Goal: Task Accomplishment & Management: Manage account settings

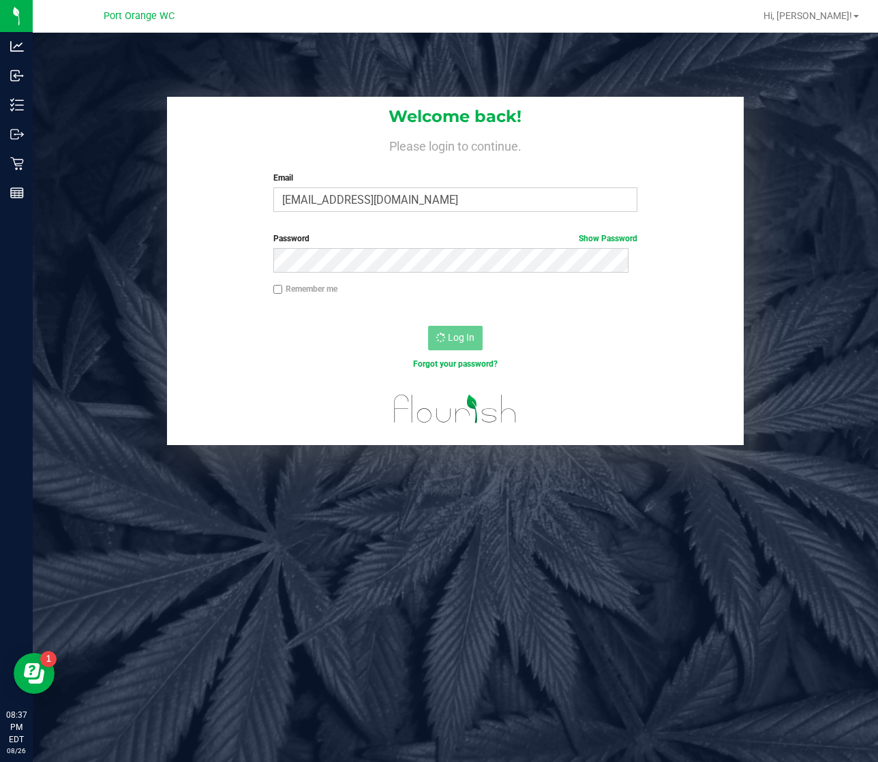
drag, startPoint x: 164, startPoint y: 536, endPoint x: 148, endPoint y: 523, distance: 20.3
click at [164, 536] on div "Welcome back! Please login to continue. Email maobrien@liveparallel.com Require…" at bounding box center [455, 414] width 845 height 762
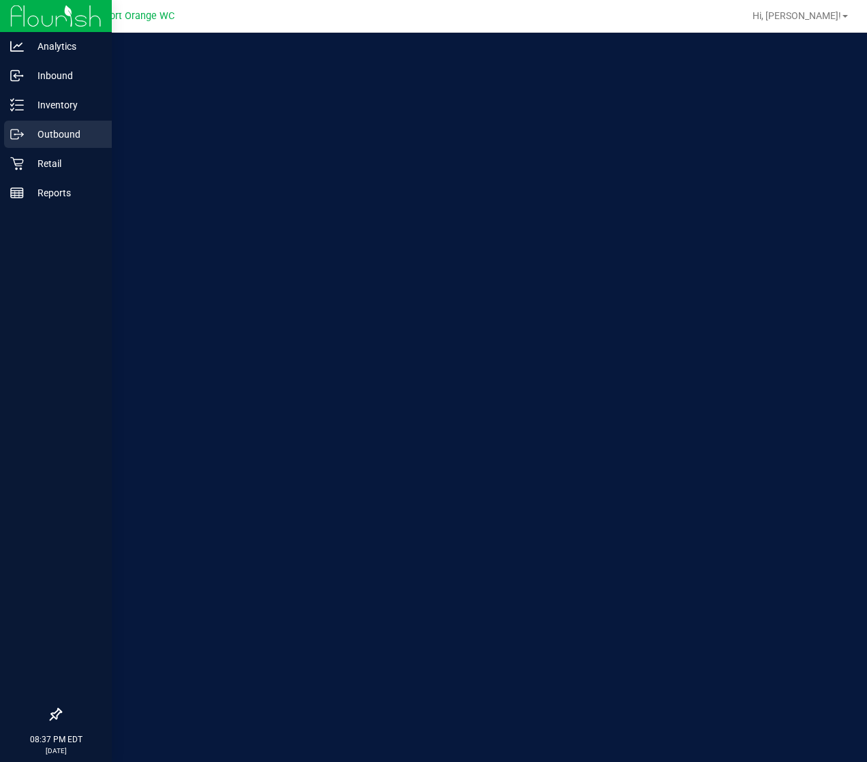
click at [33, 146] on div "Outbound" at bounding box center [58, 134] width 108 height 27
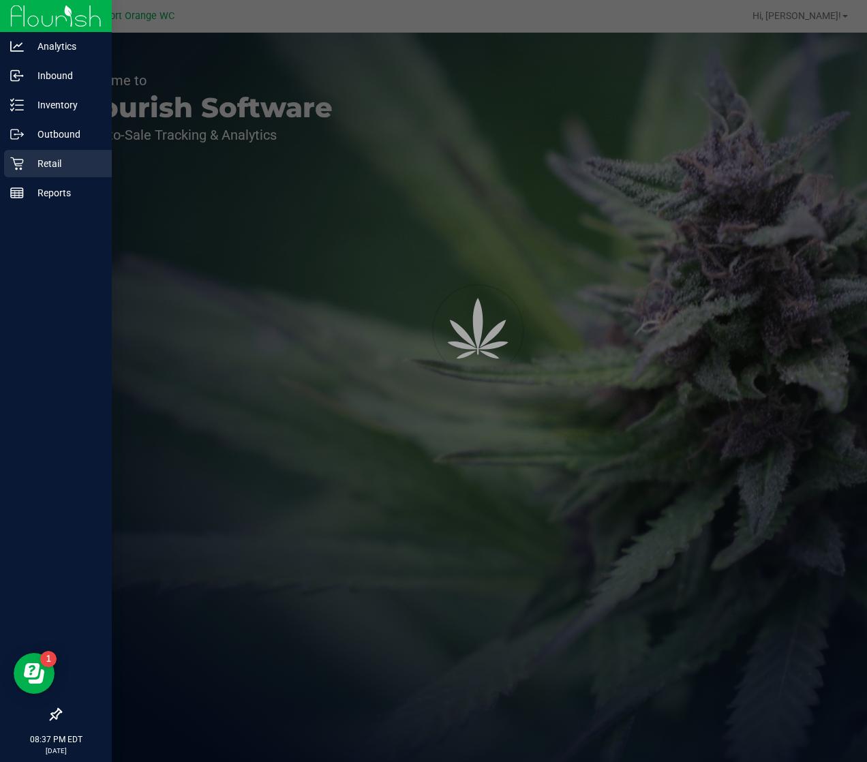
click at [31, 163] on p "Retail" at bounding box center [65, 163] width 82 height 16
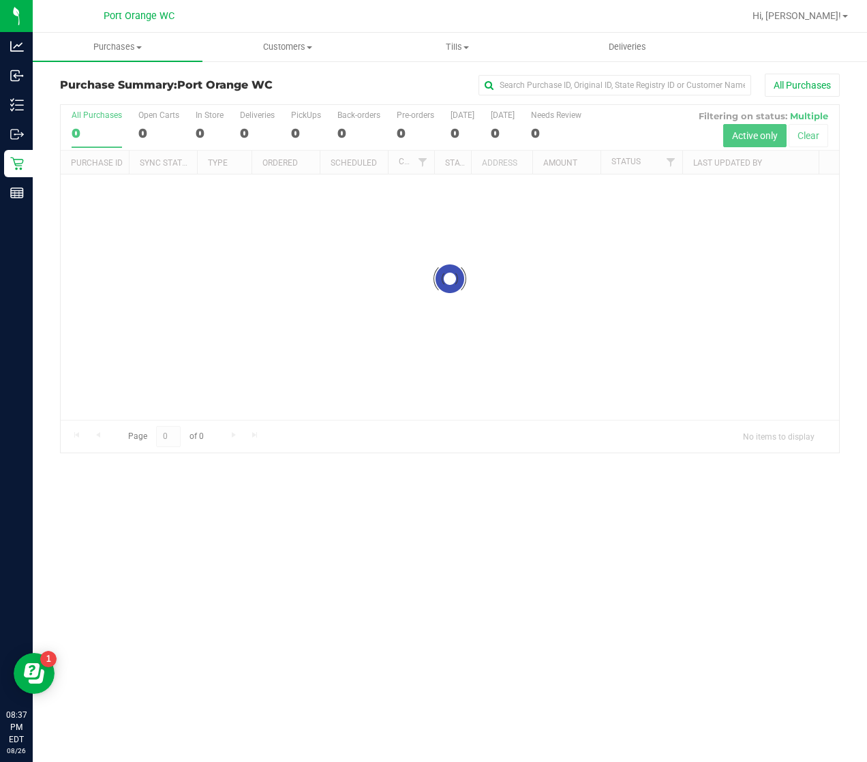
click at [475, 63] on retail "Purchases Summary of purchases Fulfillment All purchases Customers All customer…" at bounding box center [450, 250] width 834 height 434
click at [465, 54] on uib-tab-heading "Tills Manage tills Reconcile e-payments" at bounding box center [457, 46] width 168 height 27
click at [426, 87] on span "Manage tills" at bounding box center [419, 82] width 92 height 12
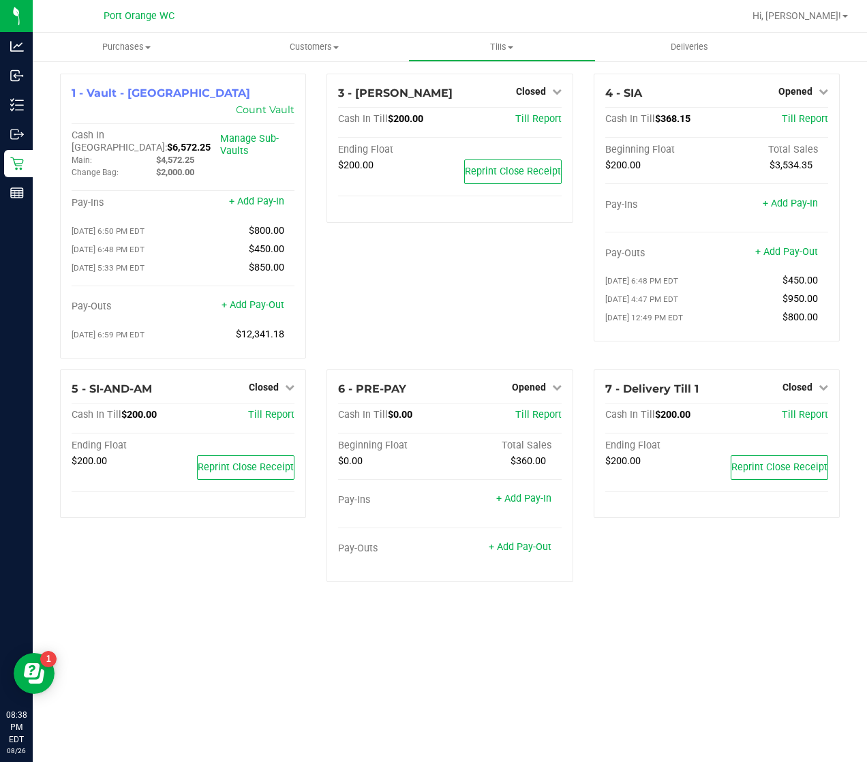
drag, startPoint x: 439, startPoint y: 665, endPoint x: 464, endPoint y: 621, distance: 50.0
click at [440, 662] on div "Purchases Summary of purchases Fulfillment All purchases Customers All customer…" at bounding box center [450, 397] width 834 height 729
click at [525, 382] on span "Opened" at bounding box center [529, 387] width 34 height 11
click at [523, 414] on div "Close Till" at bounding box center [530, 415] width 102 height 37
click at [522, 409] on link "Close Till" at bounding box center [530, 414] width 37 height 11
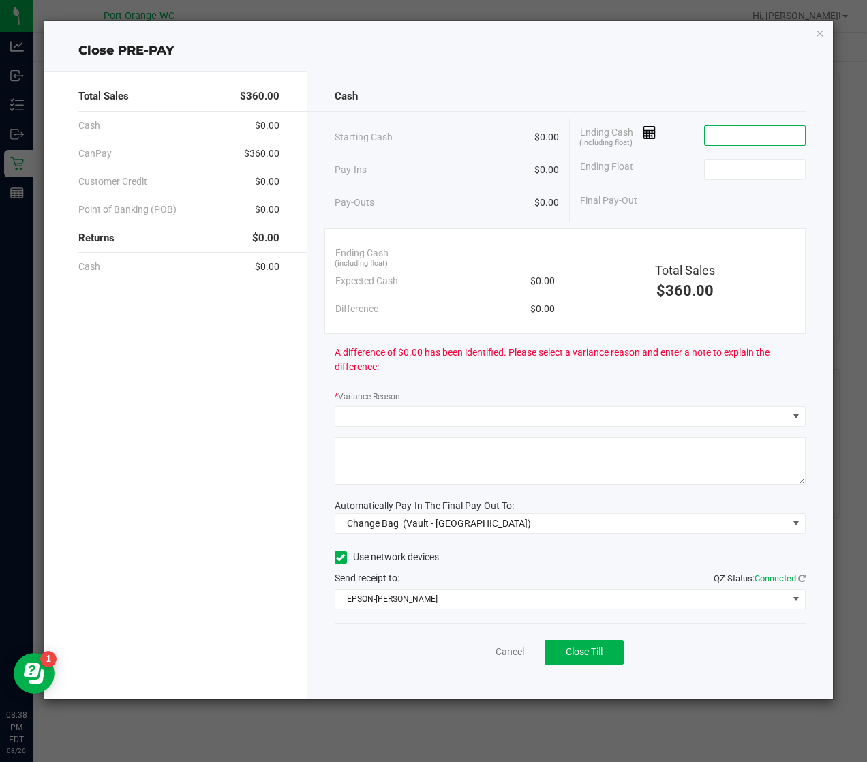
click at [739, 133] on input at bounding box center [755, 135] width 100 height 19
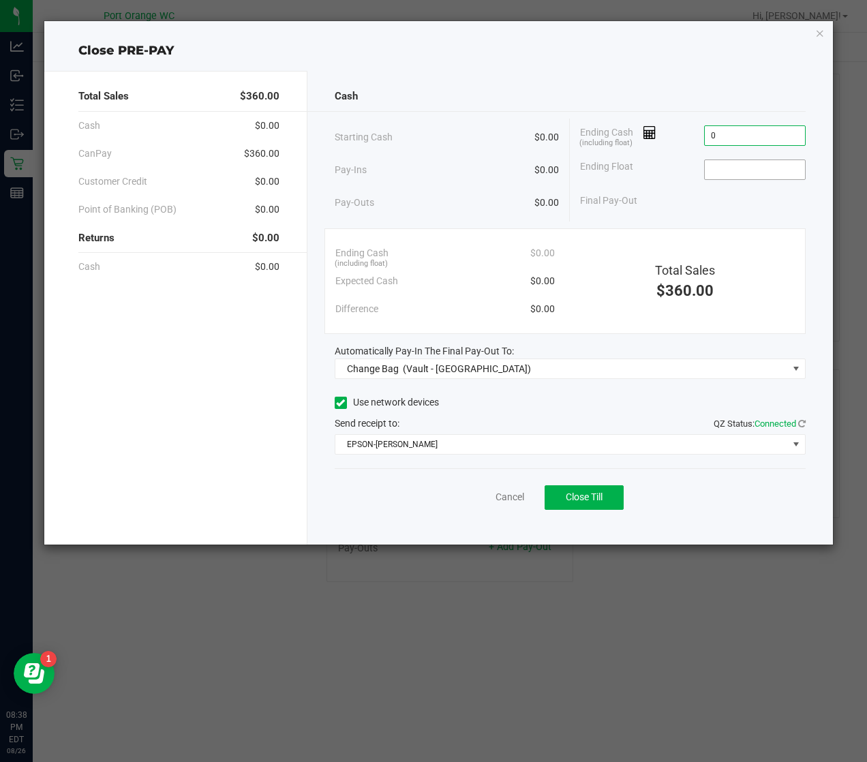
type input "$0.00"
click at [732, 176] on input at bounding box center [755, 169] width 100 height 19
type input "$0.00"
click at [578, 384] on div "Cash Starting Cash $0.00 Pay-Ins $0.00 Pay-Outs $0.00 Ending Cash (including fl…" at bounding box center [569, 308] width 525 height 474
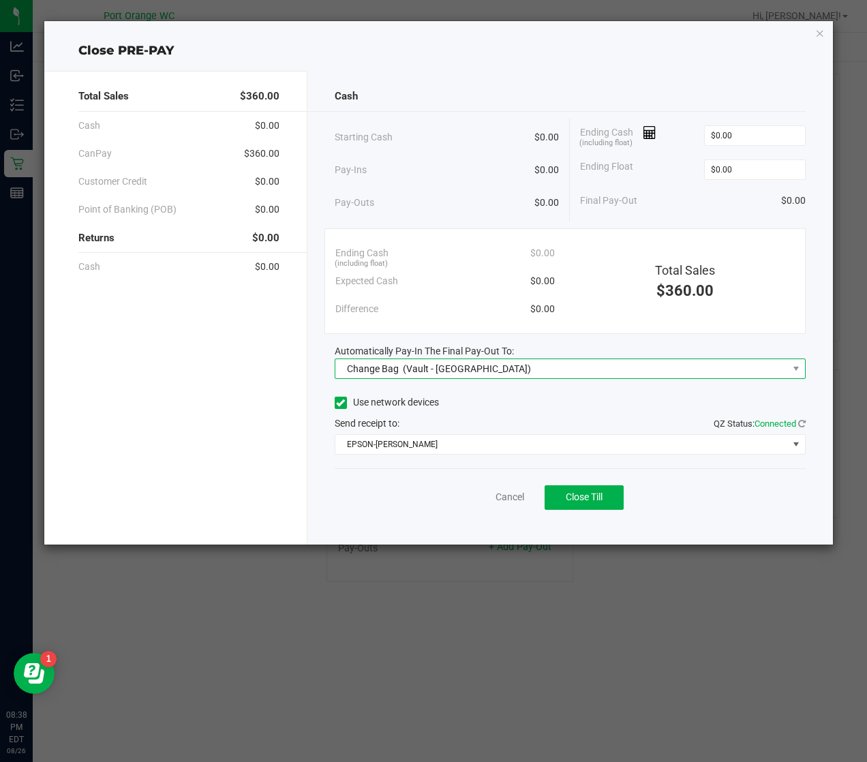
click at [559, 367] on span "Change Bag (Vault - [GEOGRAPHIC_DATA])" at bounding box center [561, 368] width 452 height 19
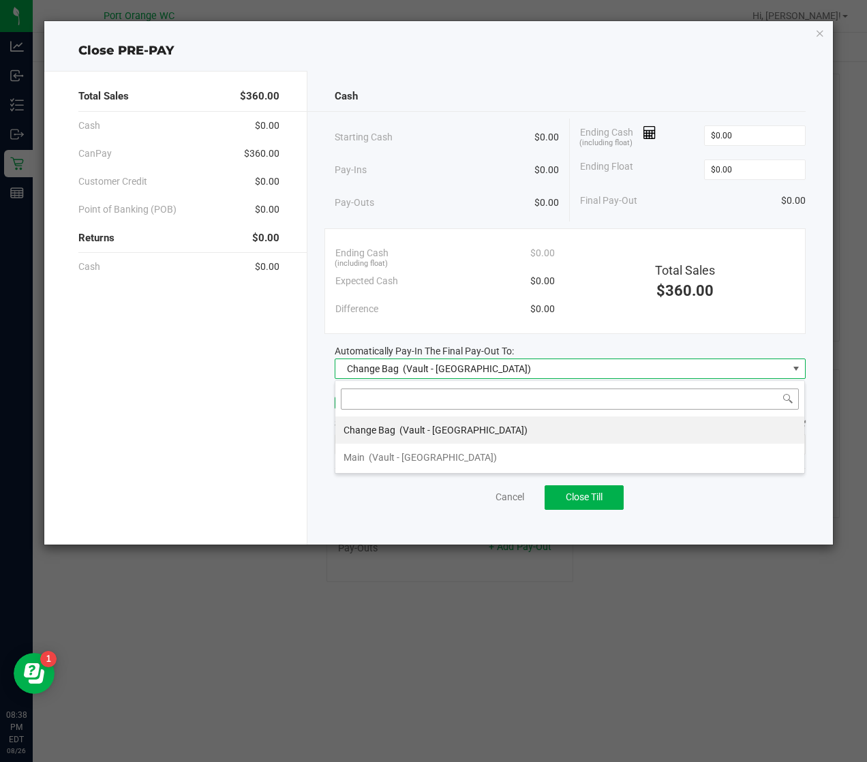
scroll to position [20, 470]
click at [458, 454] on li "Main (Vault - [GEOGRAPHIC_DATA])" at bounding box center [569, 457] width 469 height 27
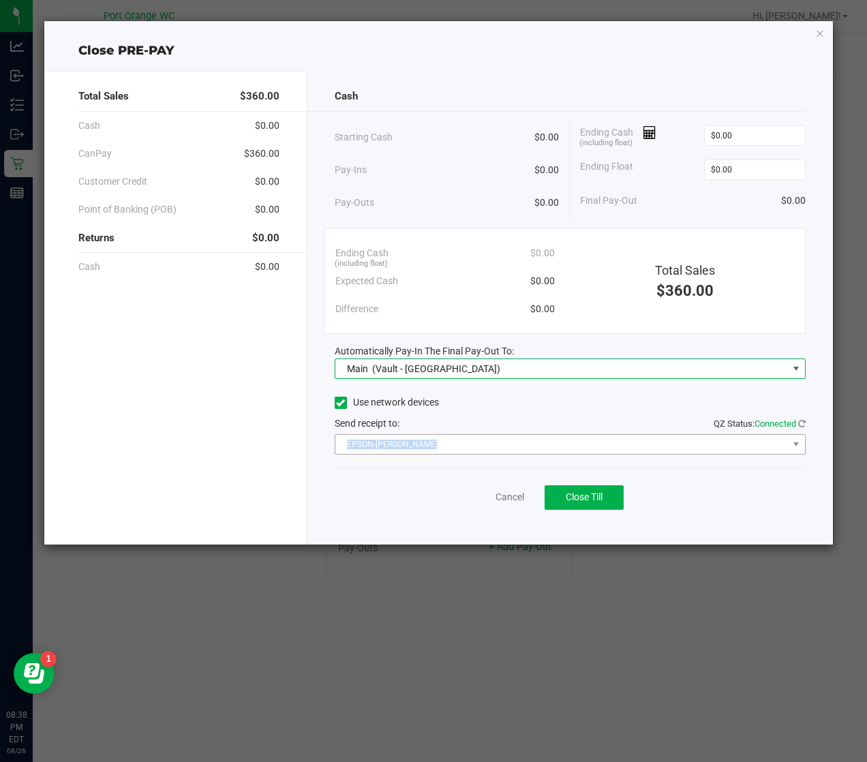
click at [465, 435] on div "Use network devices Send receipt to: QZ Status: Connected EPSON-[PERSON_NAME]" at bounding box center [570, 423] width 471 height 62
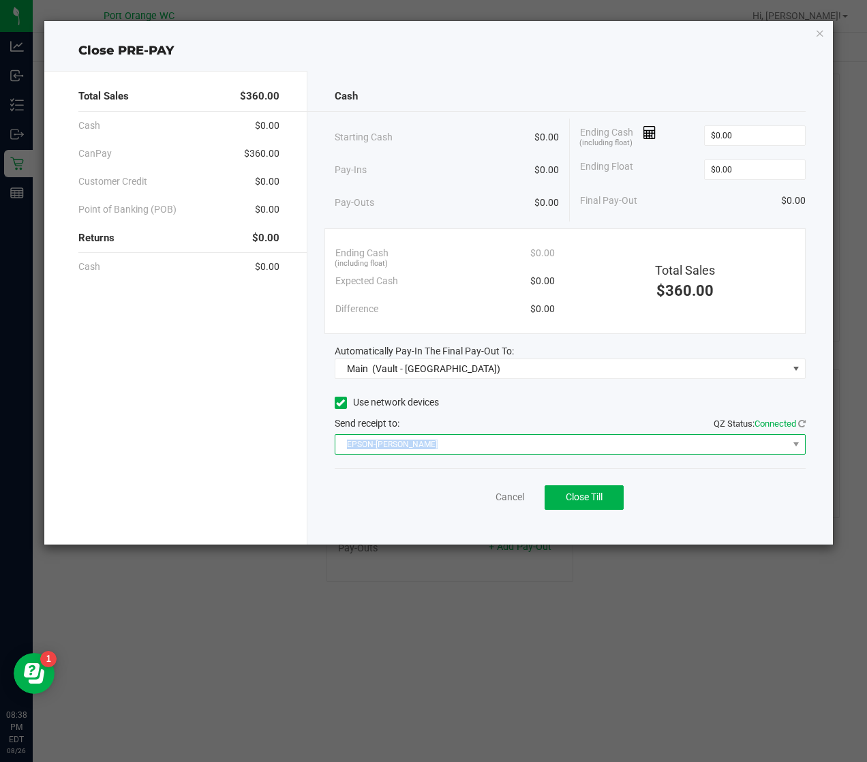
click at [463, 446] on span "EPSON-[PERSON_NAME]" at bounding box center [561, 444] width 452 height 19
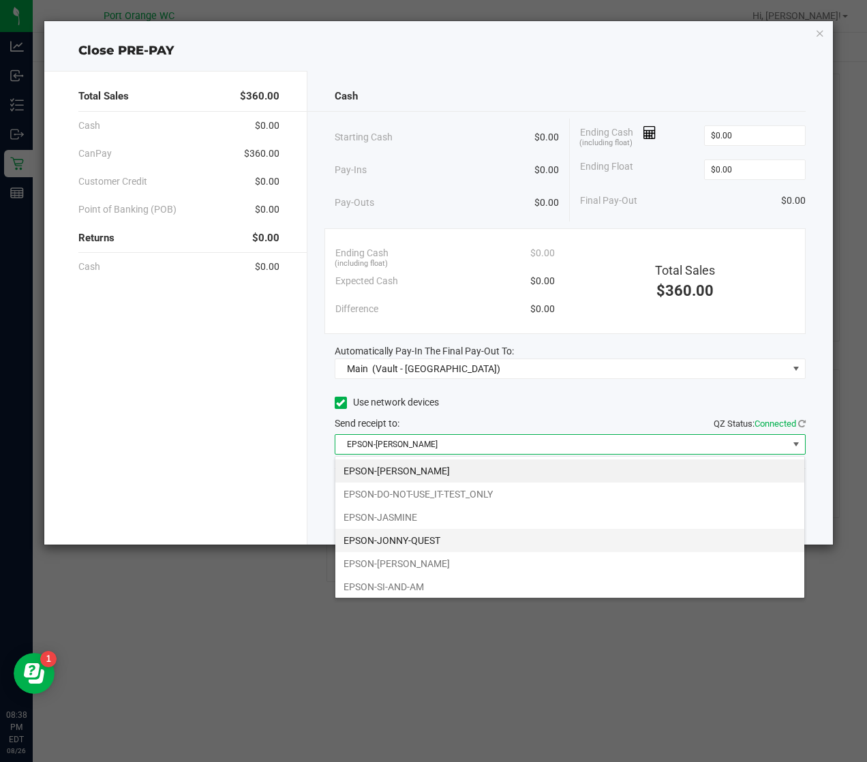
click at [423, 541] on li "EPSON-JONNY-QUEST" at bounding box center [569, 540] width 469 height 23
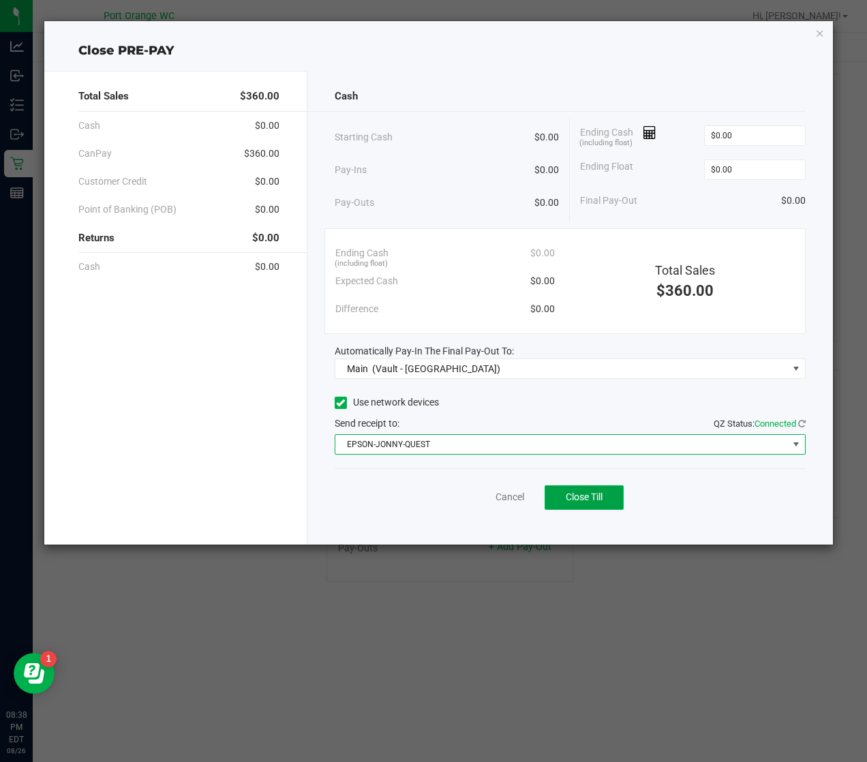
click at [595, 498] on span "Close Till" at bounding box center [584, 496] width 37 height 11
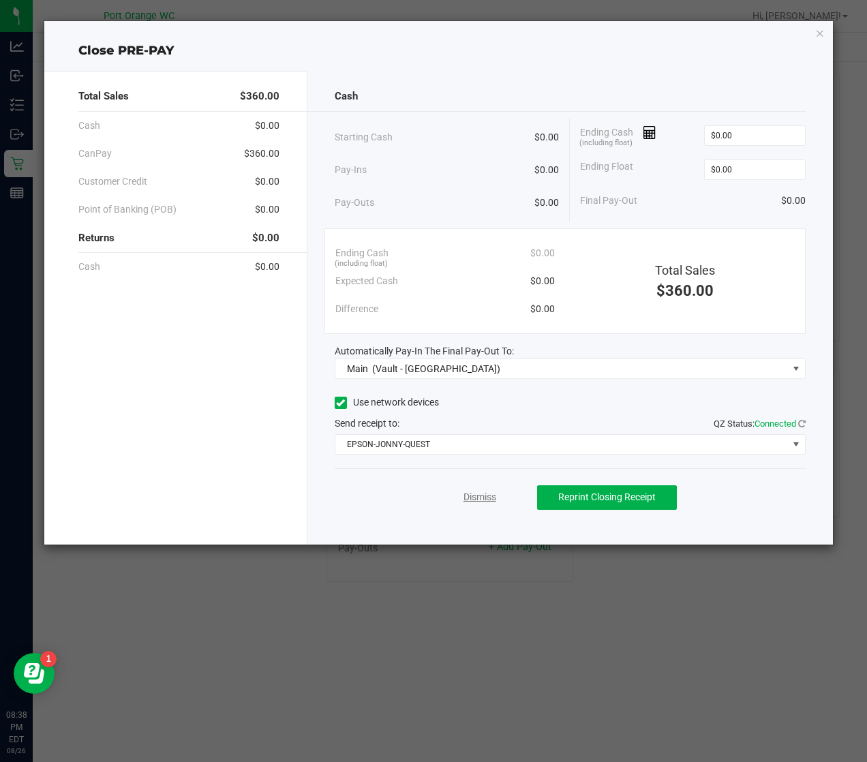
click at [483, 503] on link "Dismiss" at bounding box center [479, 497] width 33 height 14
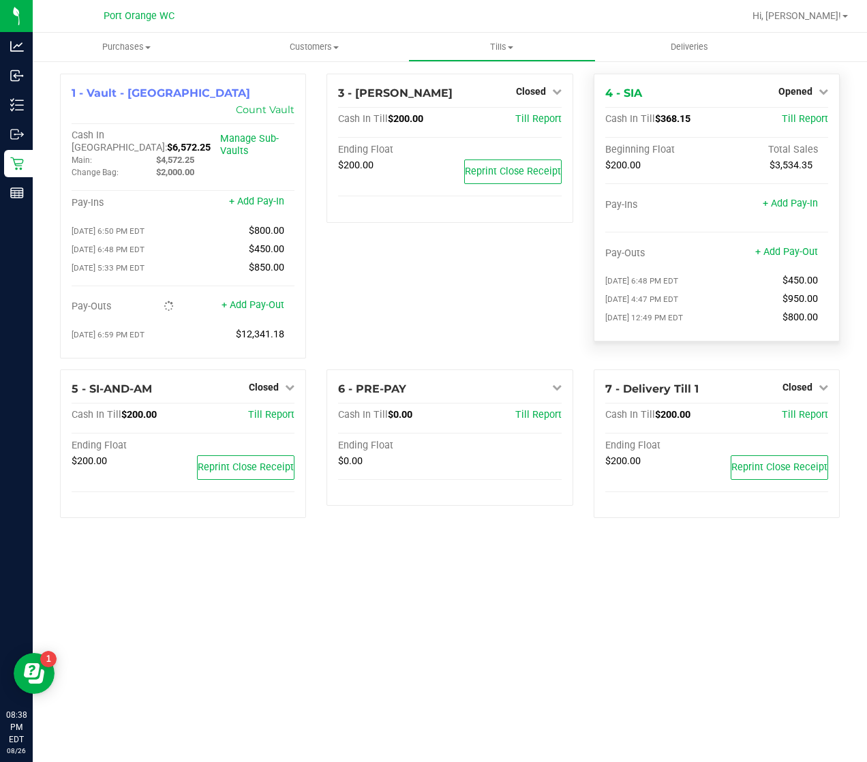
click at [802, 99] on div "Opened" at bounding box center [803, 91] width 50 height 16
drag, startPoint x: 803, startPoint y: 89, endPoint x: 804, endPoint y: 114, distance: 24.6
click at [803, 89] on span "Opened" at bounding box center [795, 91] width 34 height 11
click at [804, 128] on div "Close Till" at bounding box center [796, 120] width 101 height 17
click at [802, 123] on link "Close Till" at bounding box center [796, 119] width 37 height 11
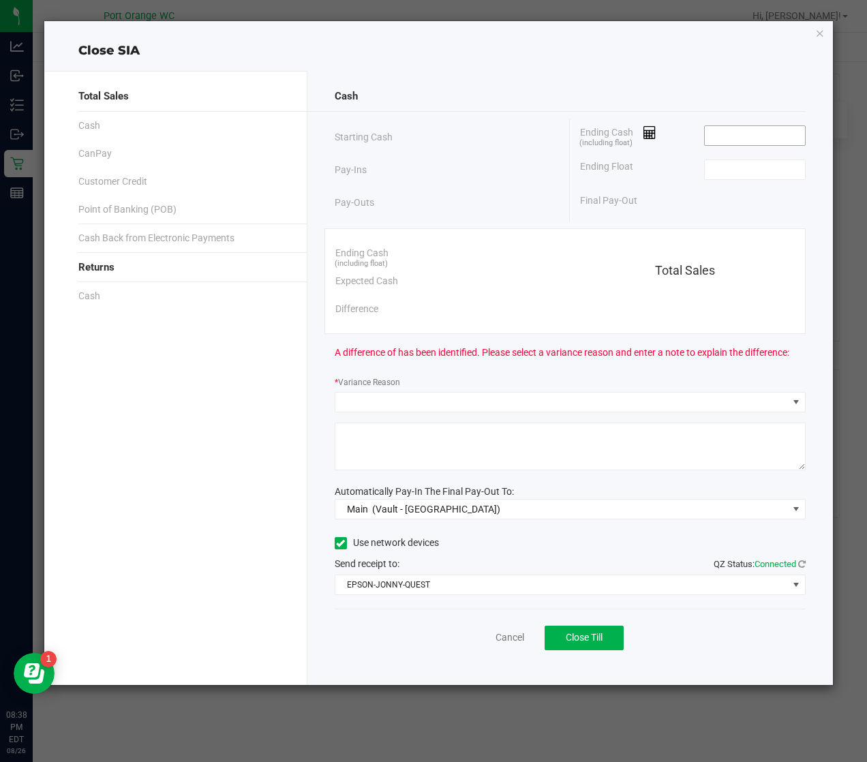
click at [790, 146] on span at bounding box center [755, 135] width 102 height 20
click at [790, 136] on input at bounding box center [755, 135] width 100 height 19
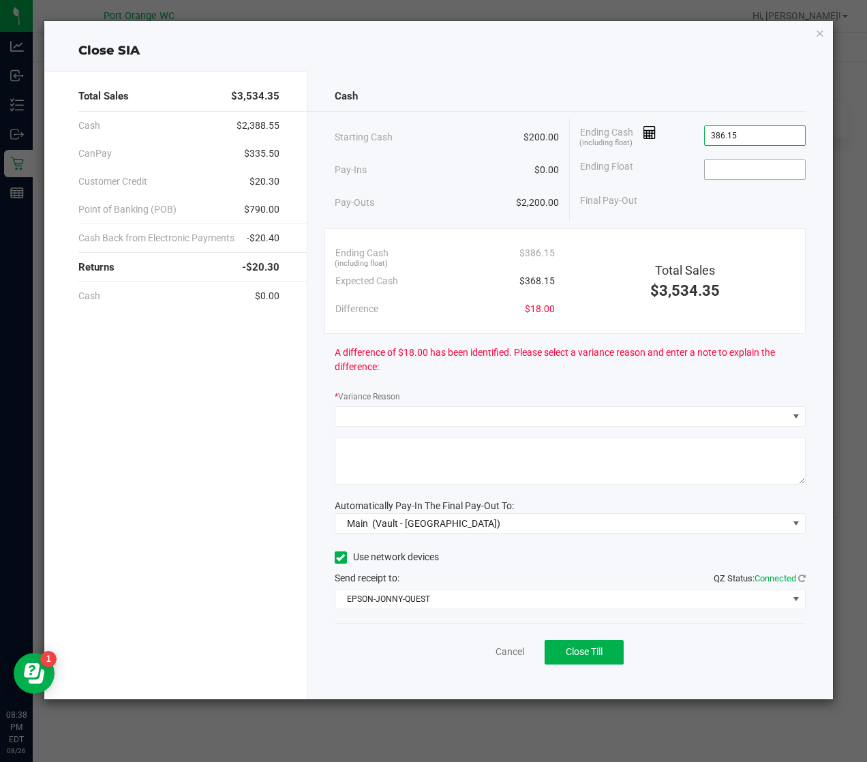
type input "$386.15"
click at [756, 168] on input at bounding box center [755, 169] width 100 height 19
type input "$200.00"
click at [707, 100] on div "Cash" at bounding box center [570, 96] width 471 height 29
click at [749, 143] on input "386.15" at bounding box center [755, 135] width 100 height 19
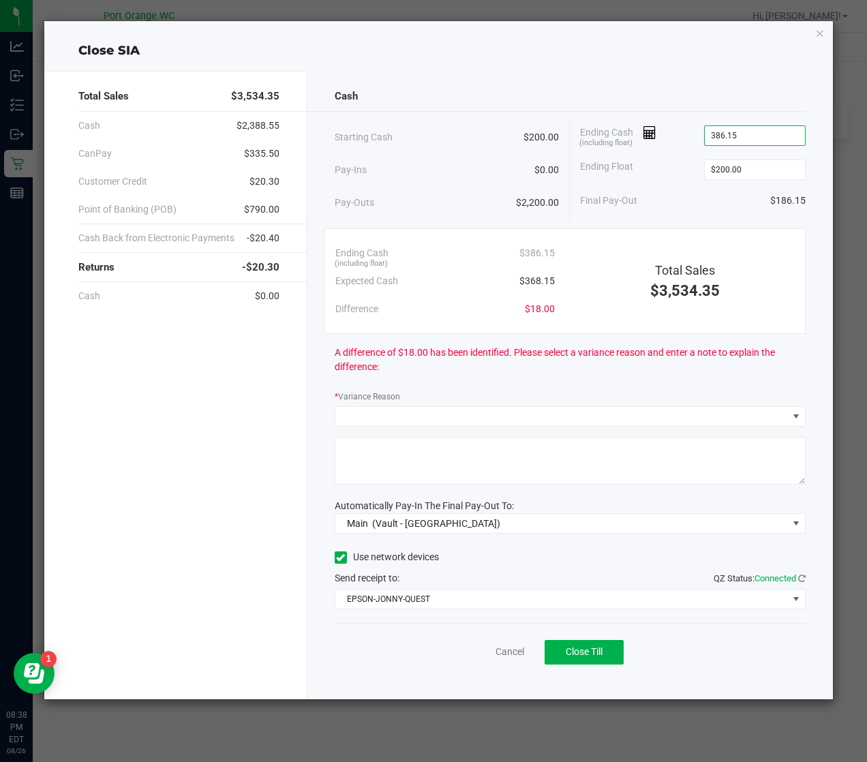
click at [750, 142] on input "386.15" at bounding box center [755, 135] width 100 height 19
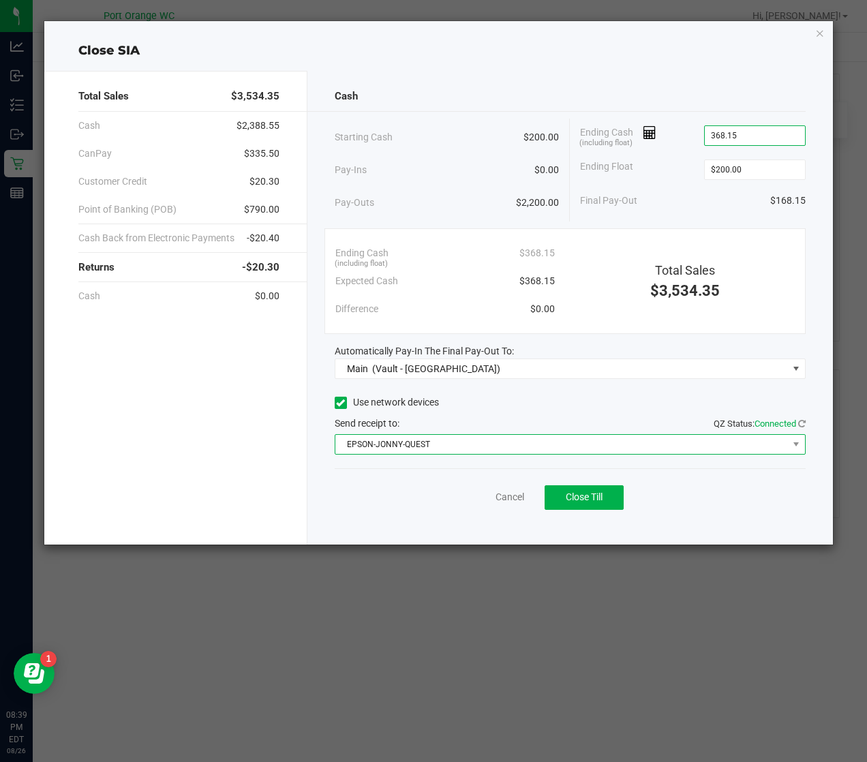
type input "$368.15"
click at [540, 444] on span "EPSON-JONNY-QUEST" at bounding box center [561, 444] width 452 height 19
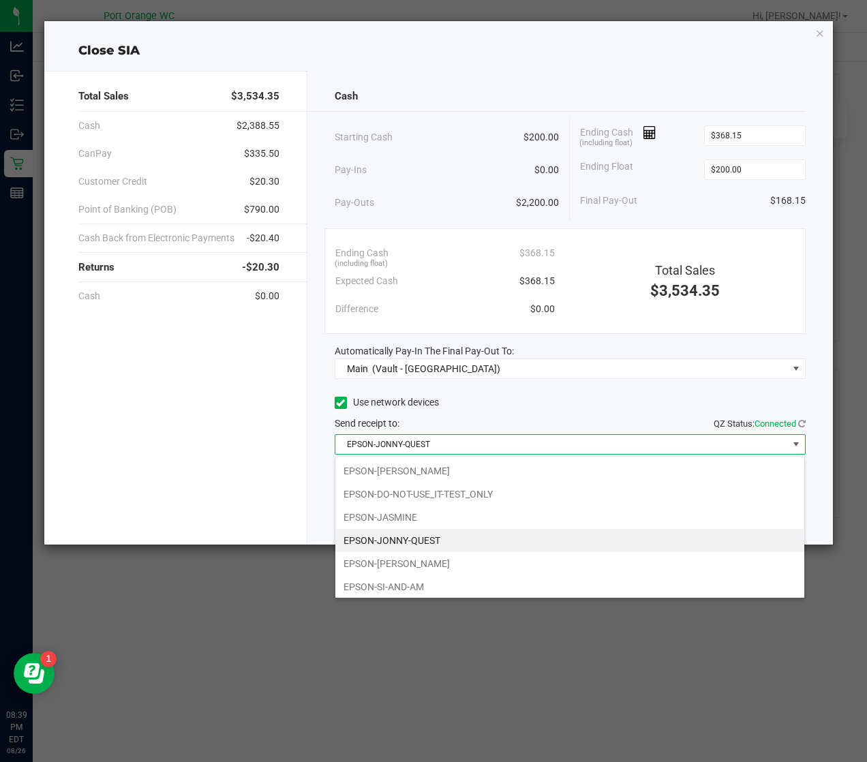
click at [542, 437] on span "EPSON-JONNY-QUEST" at bounding box center [561, 444] width 452 height 19
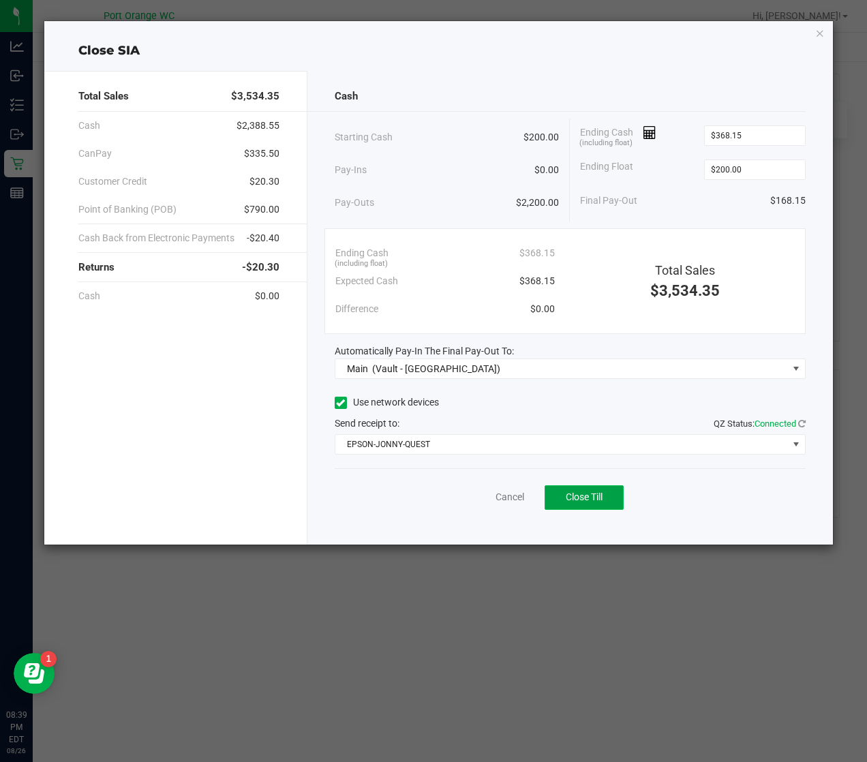
click at [594, 506] on button "Close Till" at bounding box center [583, 497] width 79 height 25
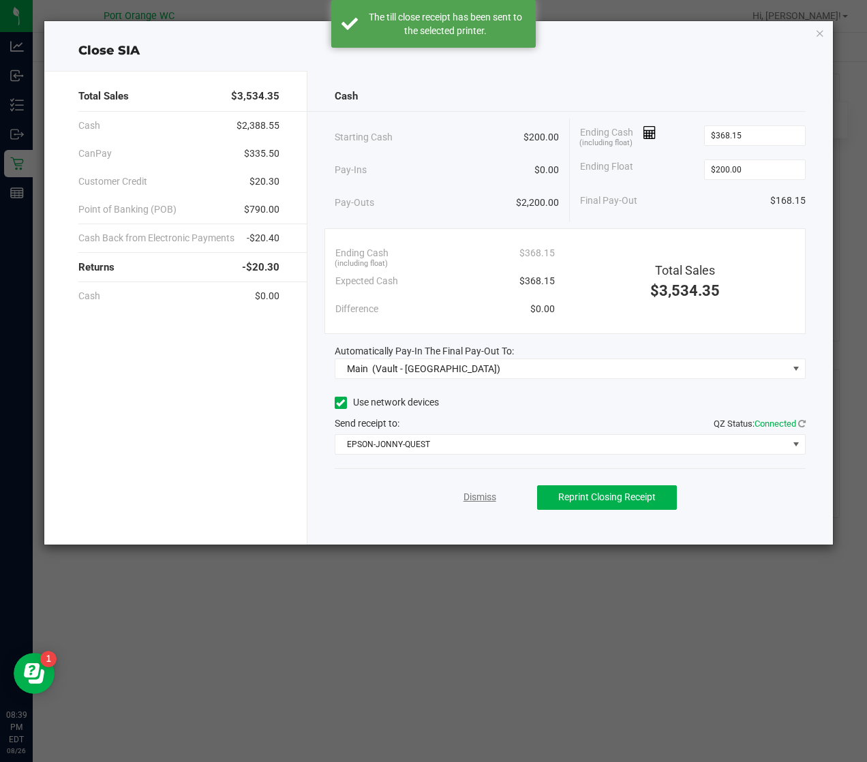
click at [469, 504] on link "Dismiss" at bounding box center [479, 497] width 33 height 14
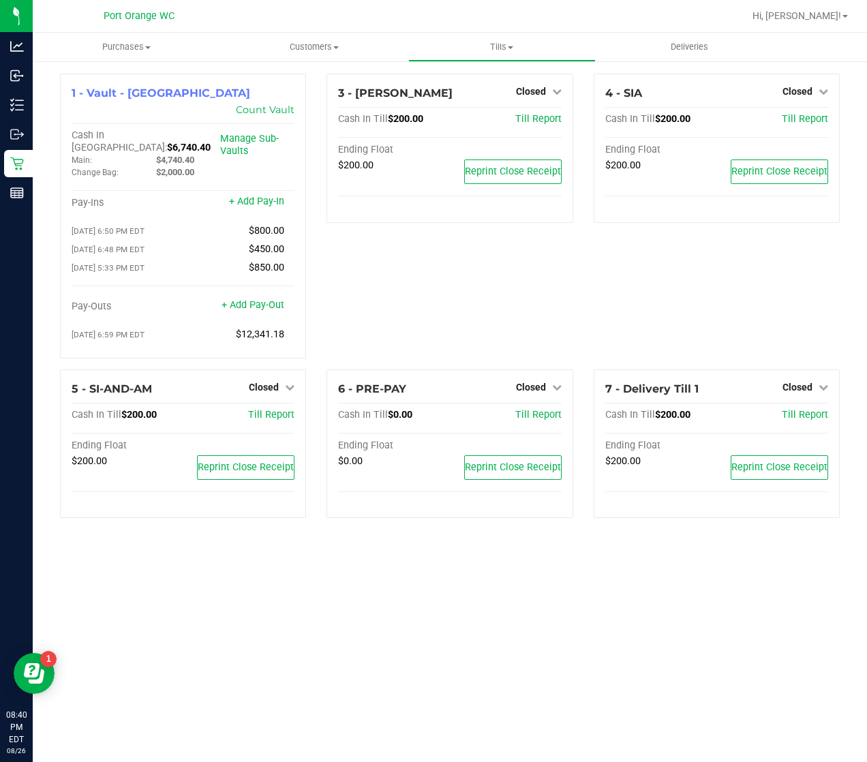
drag, startPoint x: 350, startPoint y: 665, endPoint x: 337, endPoint y: 646, distance: 23.4
click at [350, 665] on div "Purchases Summary of purchases Fulfillment All purchases Customers All customer…" at bounding box center [450, 397] width 834 height 729
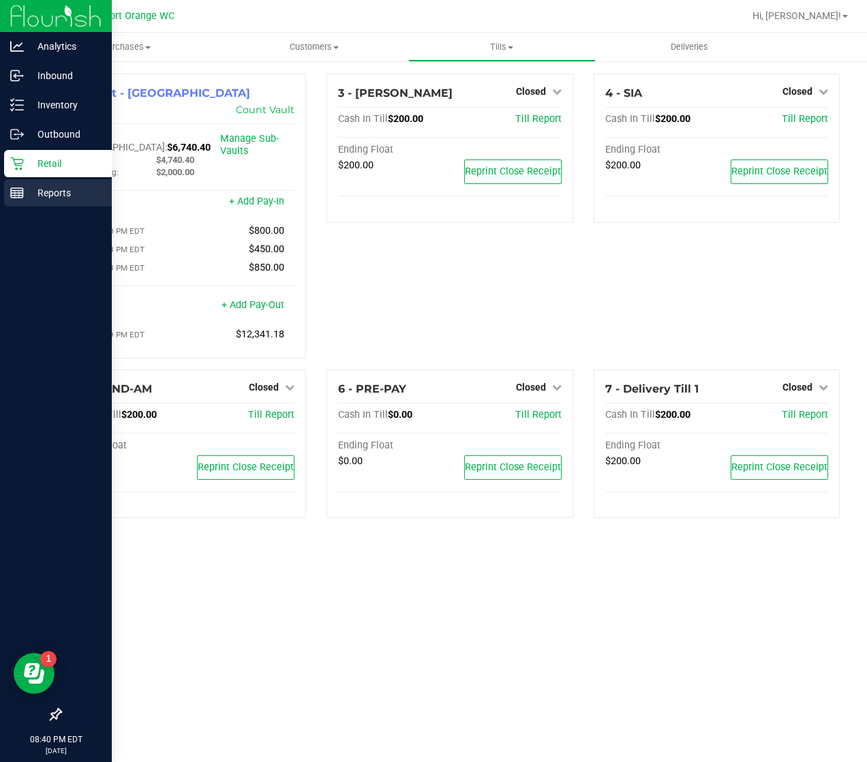
click at [25, 190] on p "Reports" at bounding box center [65, 193] width 82 height 16
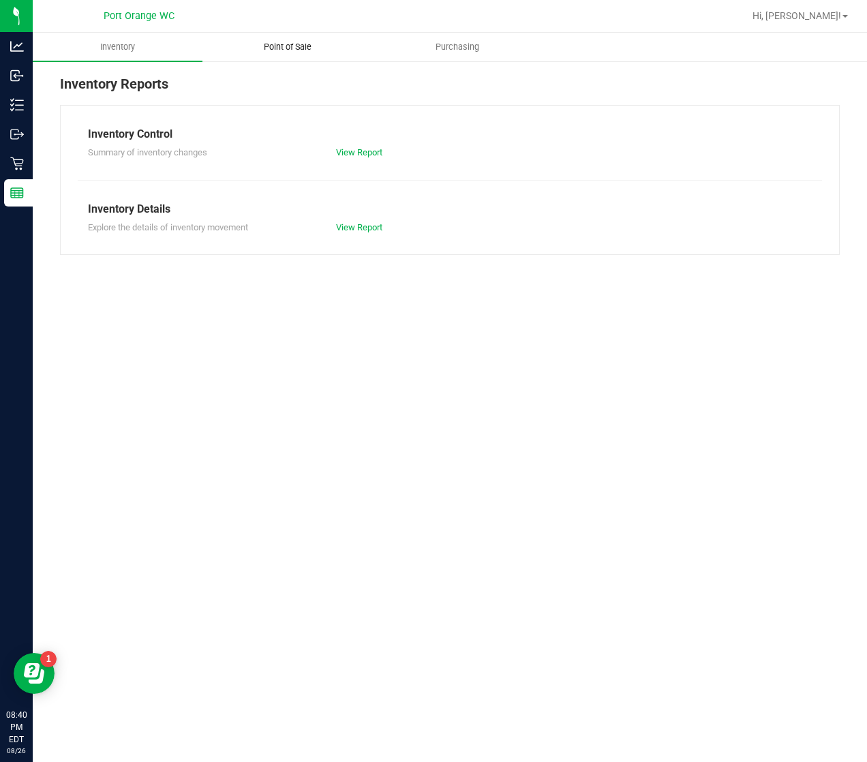
click at [262, 41] on span "Point of Sale" at bounding box center [287, 47] width 84 height 12
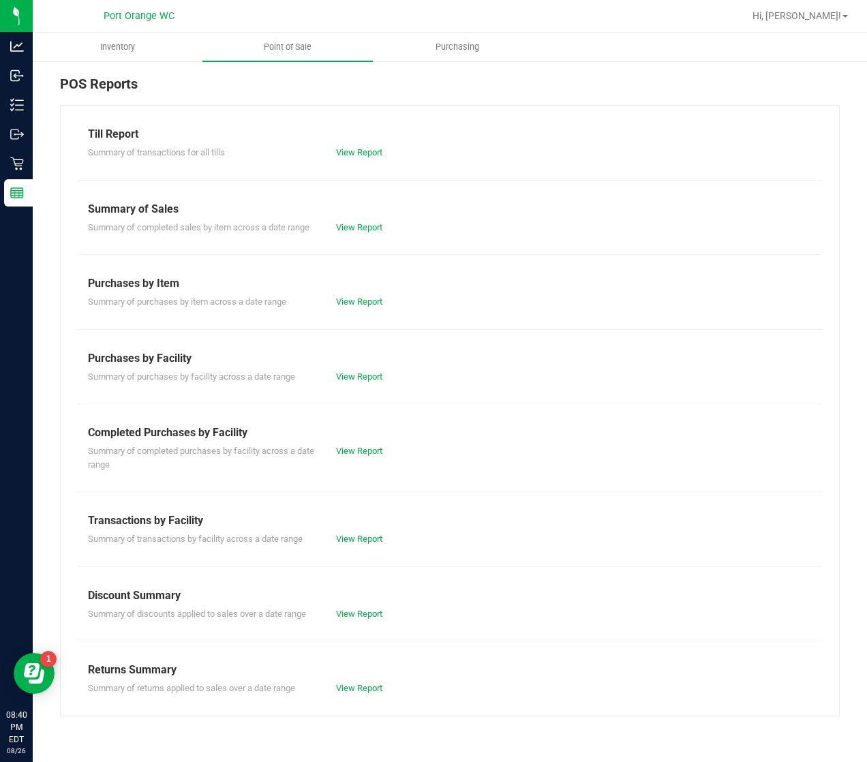
click at [377, 442] on div "Summary of completed purchases by facility across a date range View Report" at bounding box center [450, 456] width 744 height 30
click at [372, 444] on div "View Report" at bounding box center [388, 451] width 124 height 14
click at [375, 449] on link "View Report" at bounding box center [359, 451] width 46 height 10
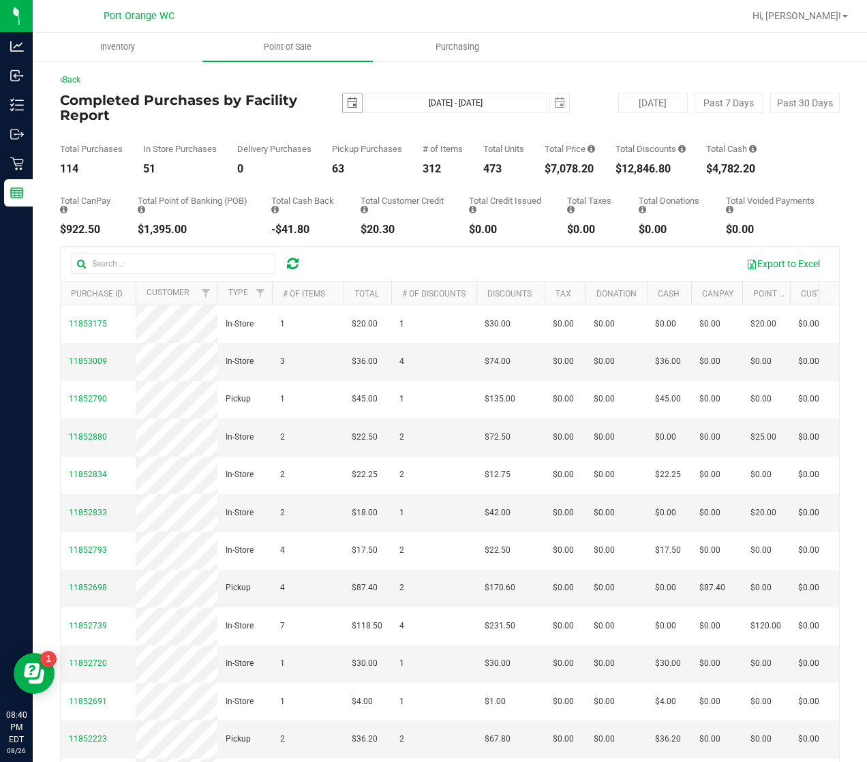
click at [343, 94] on span "select" at bounding box center [352, 102] width 19 height 19
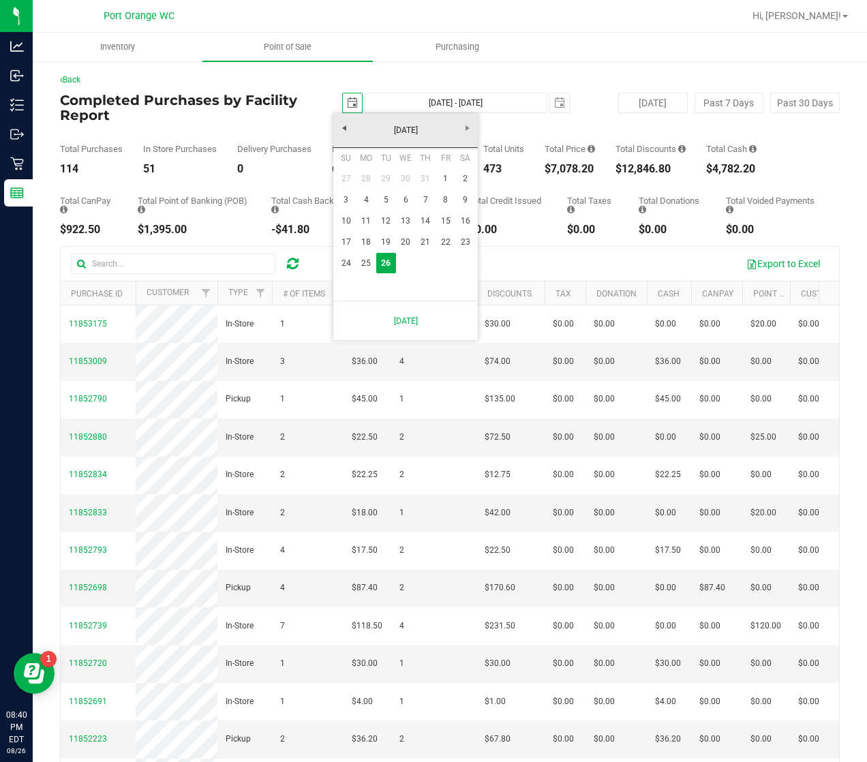
click at [347, 277] on td at bounding box center [346, 283] width 20 height 20
click at [347, 263] on link "24" at bounding box center [346, 263] width 20 height 21
type input "[DATE]"
type input "[DATE] - [DATE]"
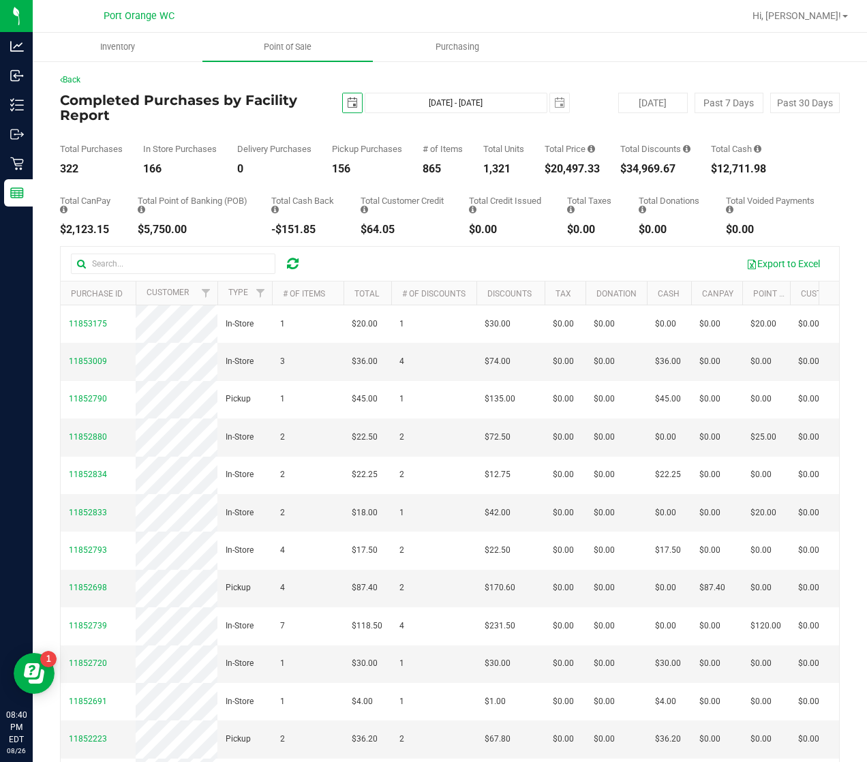
click at [347, 105] on span "select" at bounding box center [352, 102] width 11 height 11
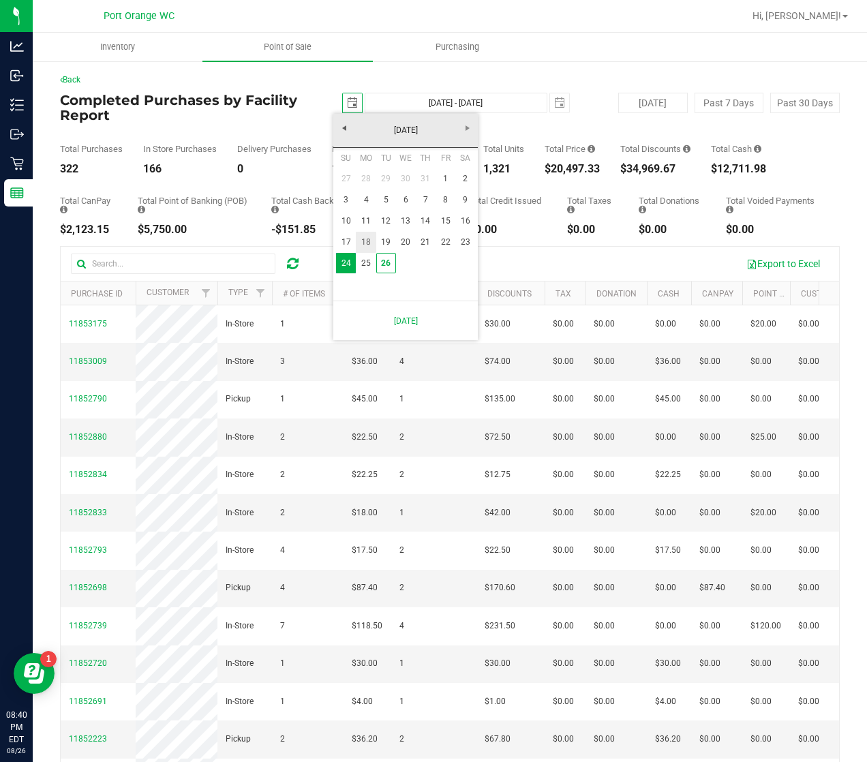
click at [369, 248] on link "18" at bounding box center [366, 242] width 20 height 21
type input "[DATE]"
type input "[DATE] - [DATE]"
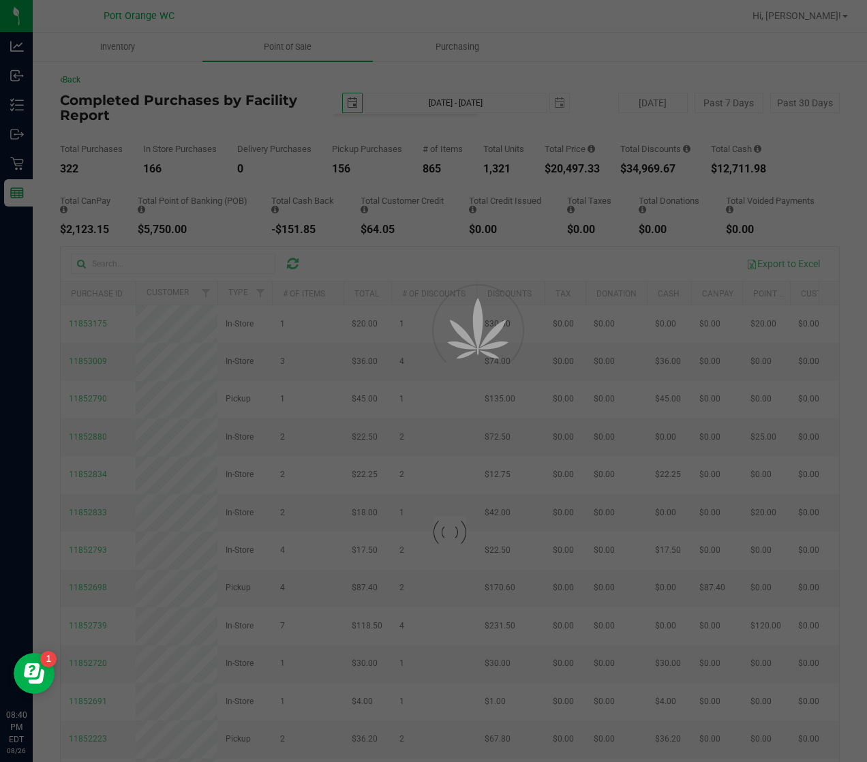
click at [367, 262] on body "Analytics Inbound Inventory Outbound Retail Reports 08:40 PM EDT [DATE] 08/26 […" at bounding box center [433, 381] width 867 height 762
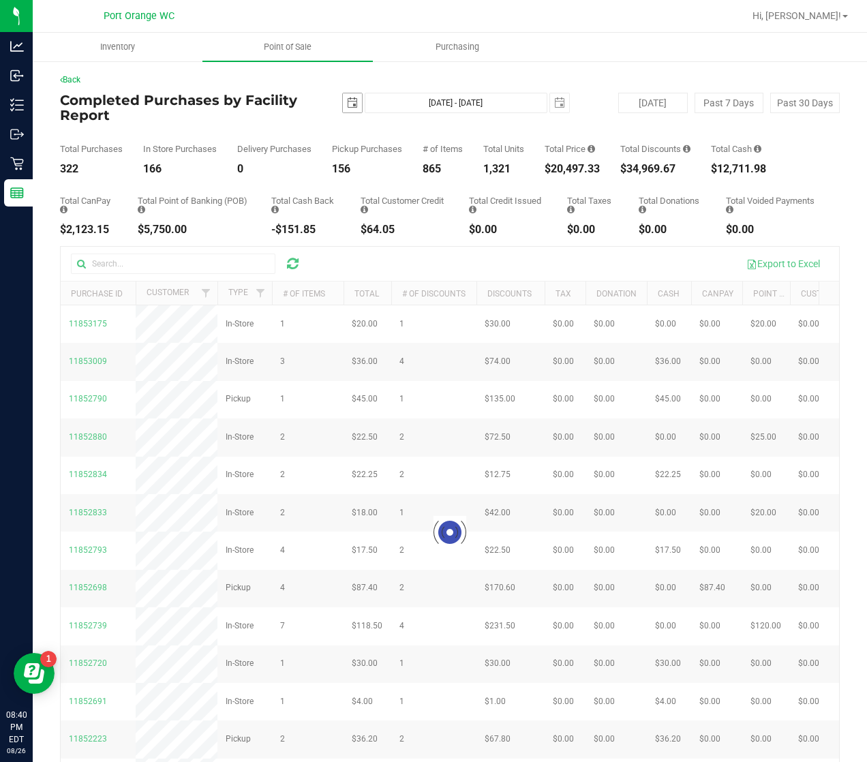
click at [347, 106] on span "select" at bounding box center [352, 102] width 11 height 11
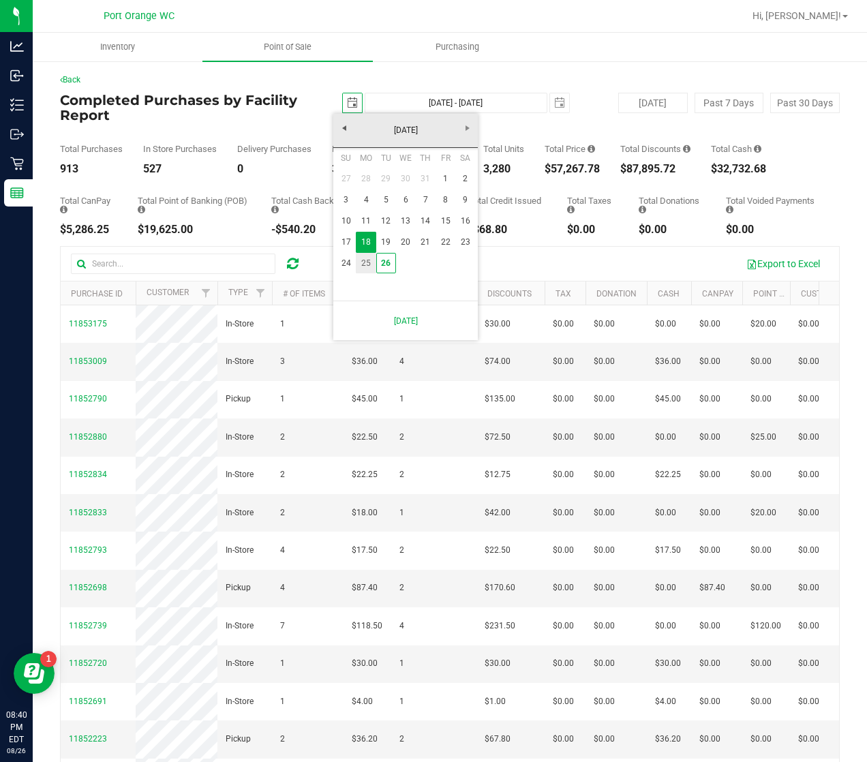
click at [368, 264] on link "25" at bounding box center [366, 263] width 20 height 21
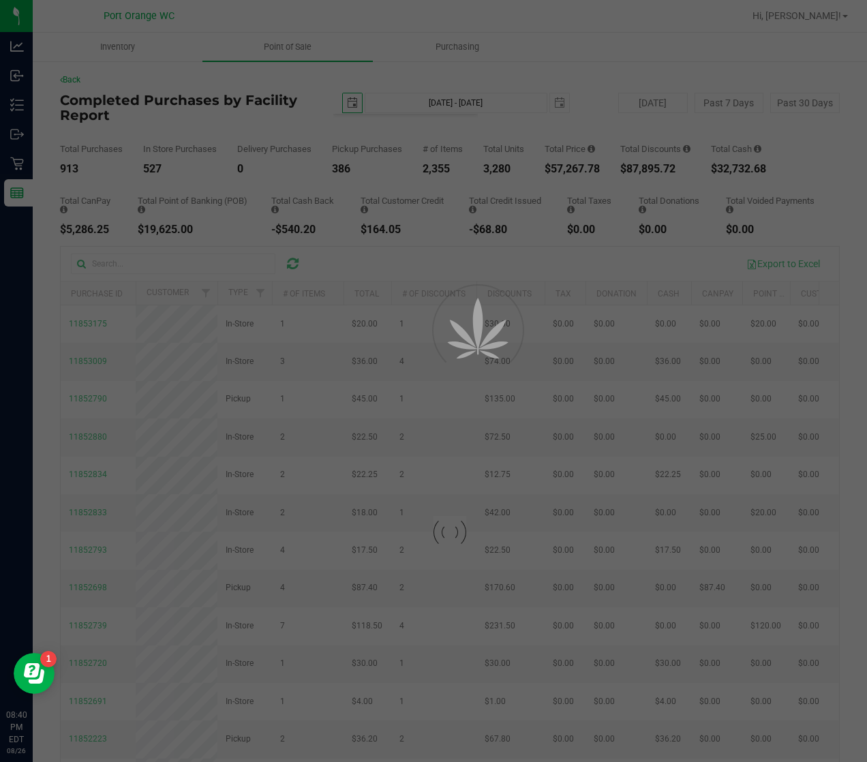
type input "[DATE]"
type input "[DATE] - [DATE]"
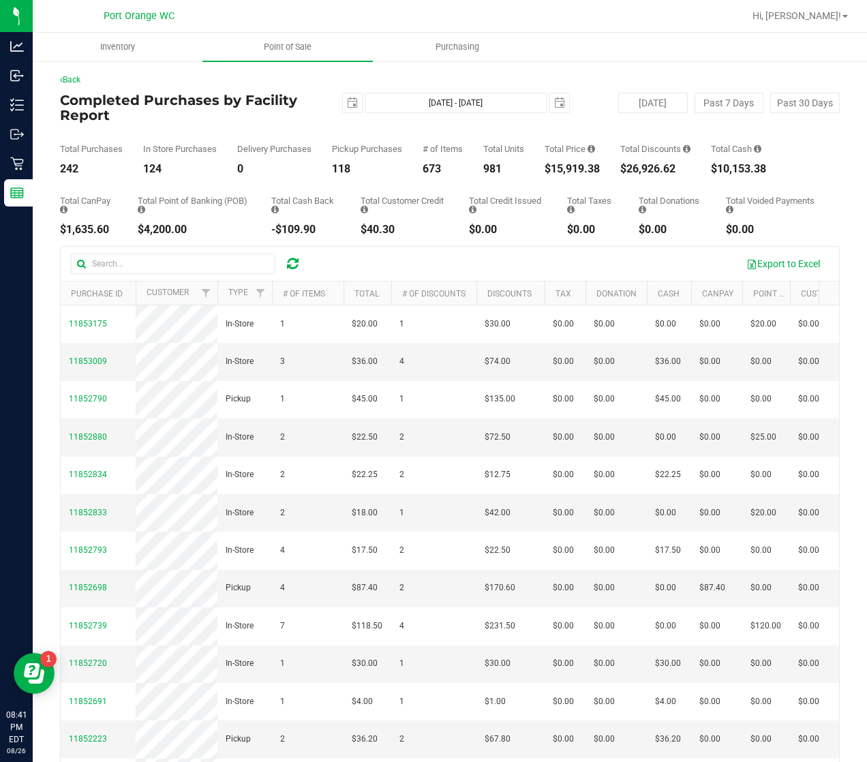
click at [354, 98] on div "[DATE] [DATE] - [DATE] [DATE]" at bounding box center [444, 103] width 270 height 20
drag, startPoint x: 328, startPoint y: 105, endPoint x: 335, endPoint y: 104, distance: 7.6
click at [333, 103] on div "[DATE] [DATE] - [DATE] [DATE]" at bounding box center [444, 103] width 270 height 20
click at [347, 104] on span "select" at bounding box center [352, 102] width 11 height 11
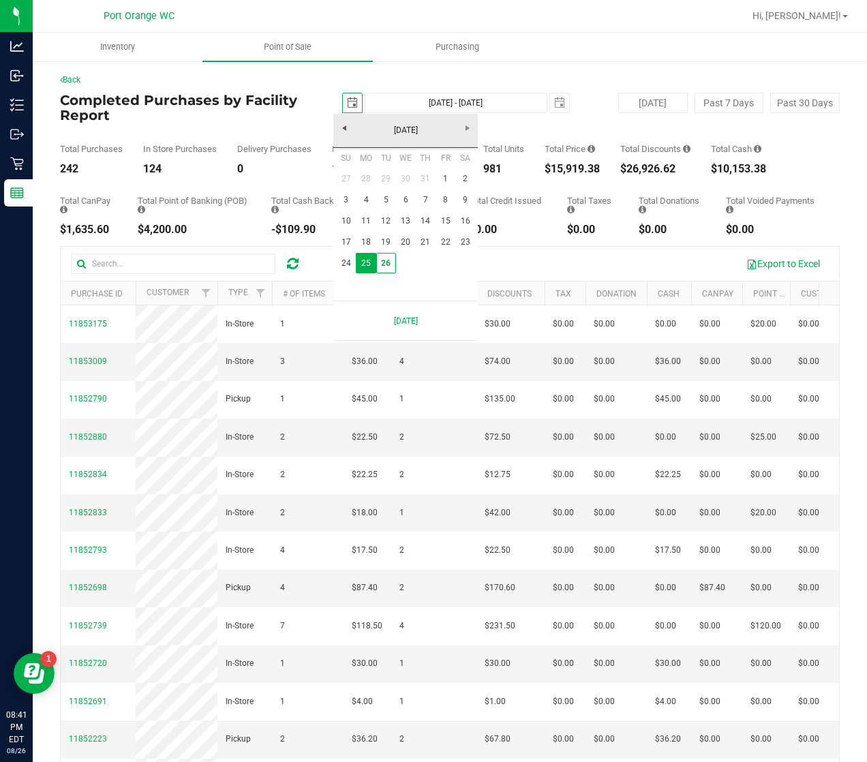
scroll to position [0, 34]
click at [448, 171] on link "1" at bounding box center [445, 178] width 20 height 21
type input "[DATE]"
type input "[DATE] - [DATE]"
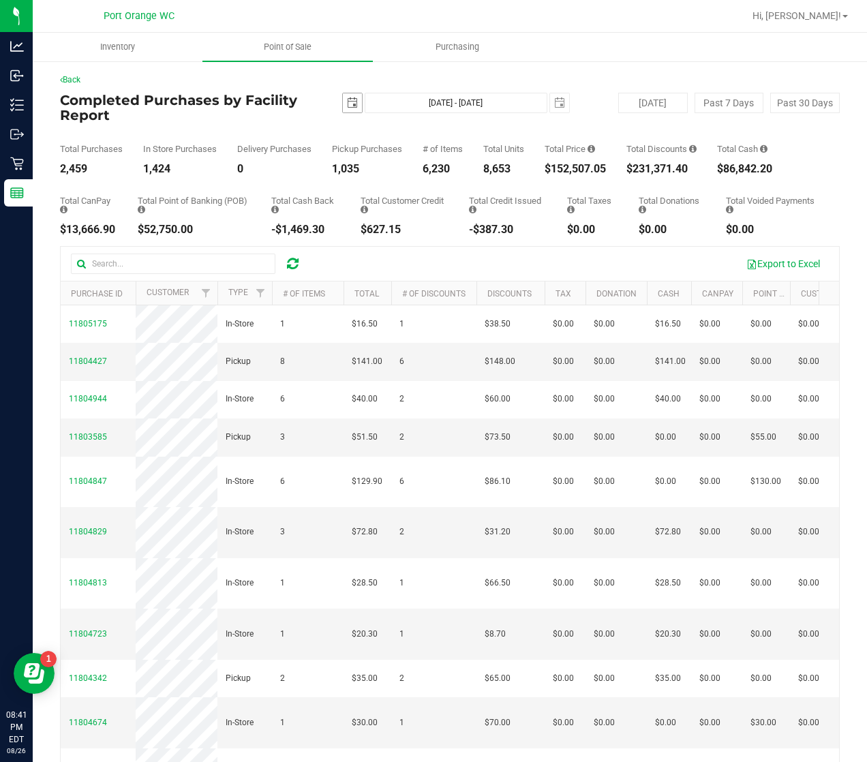
click at [343, 106] on span "select" at bounding box center [352, 102] width 19 height 19
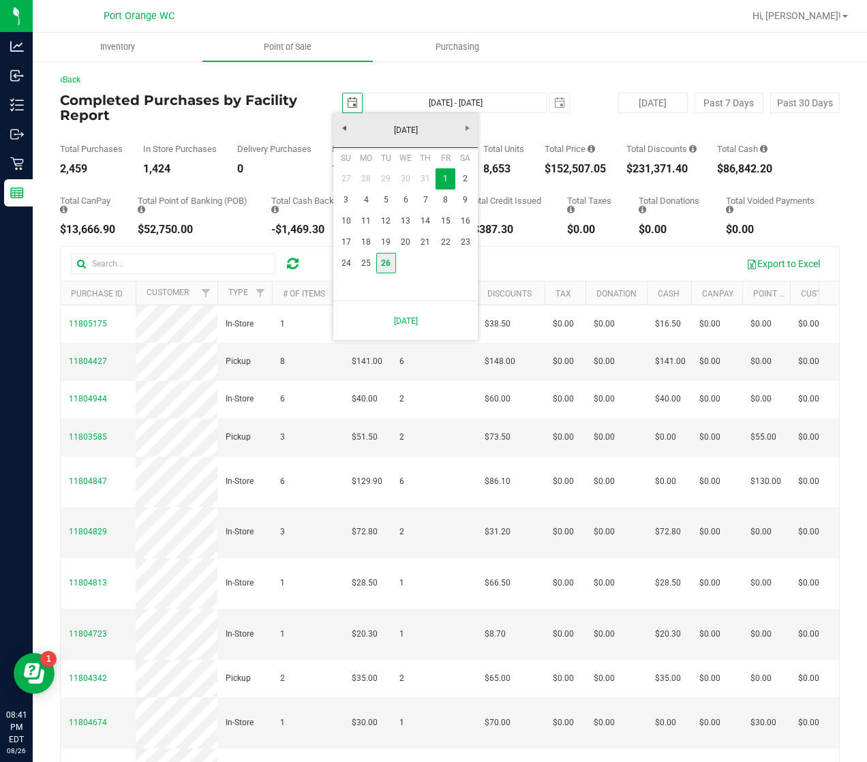
click at [382, 267] on link "26" at bounding box center [386, 263] width 20 height 21
type input "[DATE]"
type input "[DATE] - [DATE]"
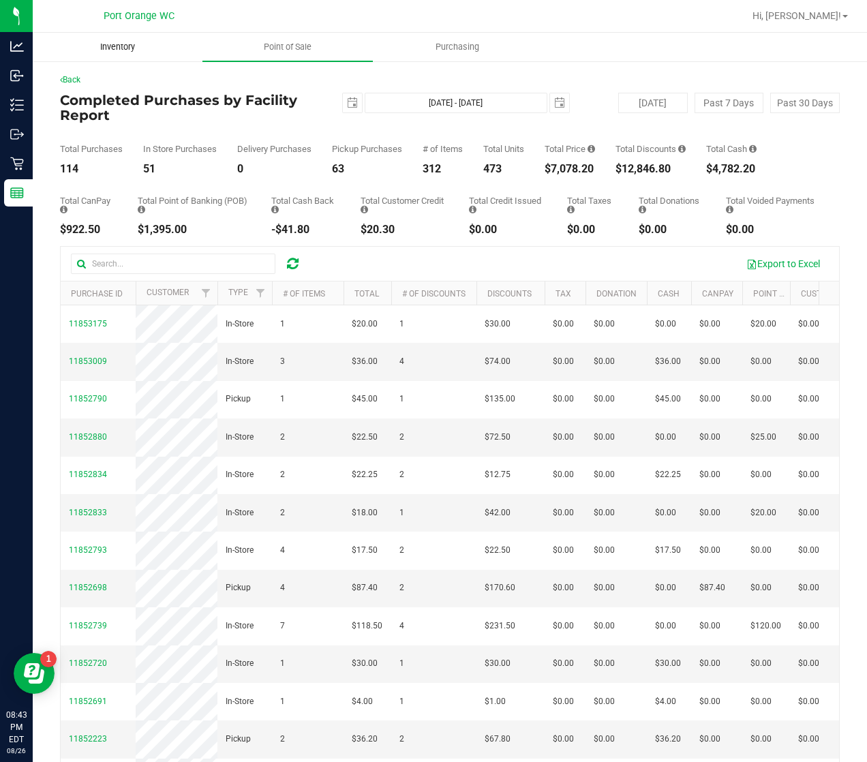
click at [162, 58] on uib-tab-heading "Inventory" at bounding box center [117, 46] width 168 height 27
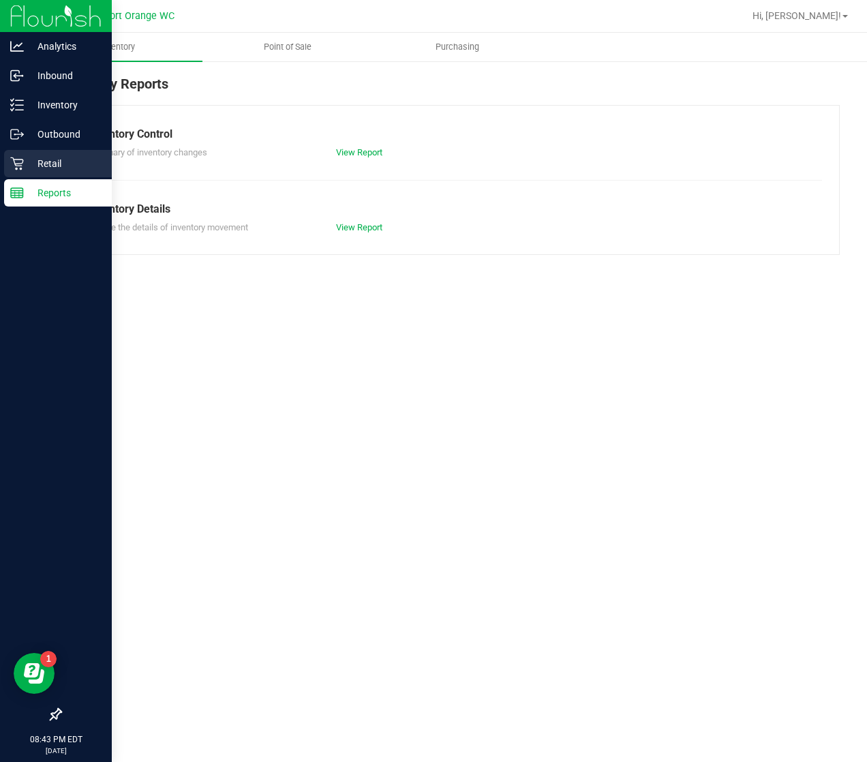
click at [19, 165] on icon at bounding box center [16, 163] width 13 height 13
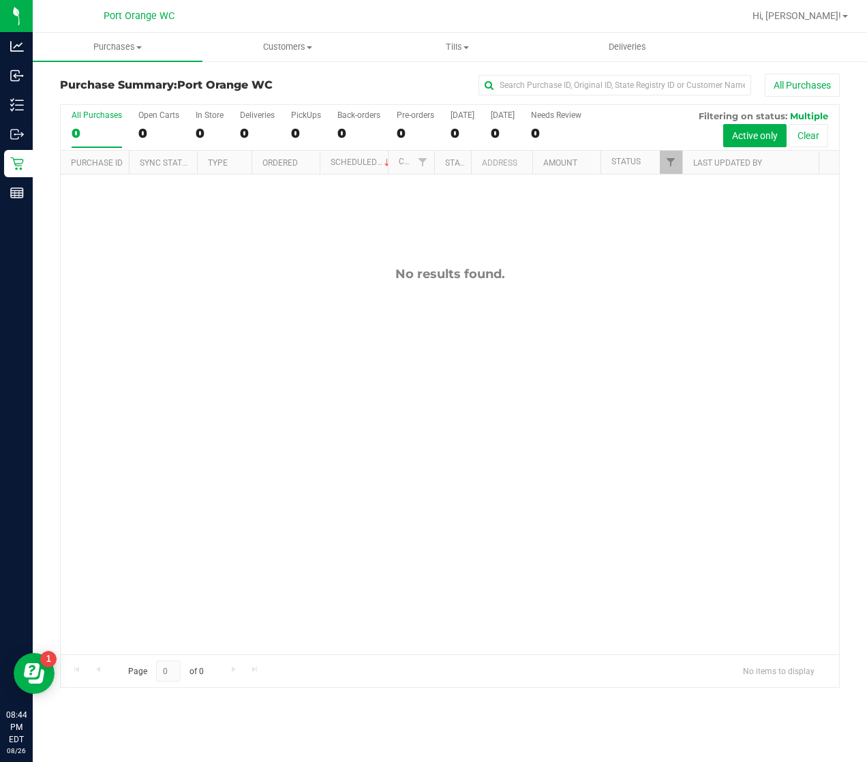
click at [305, 308] on div "No results found." at bounding box center [450, 460] width 778 height 572
click at [465, 46] on span at bounding box center [465, 47] width 5 height 3
click at [445, 78] on span "Manage tills" at bounding box center [419, 82] width 92 height 12
